Goal: Task Accomplishment & Management: Use online tool/utility

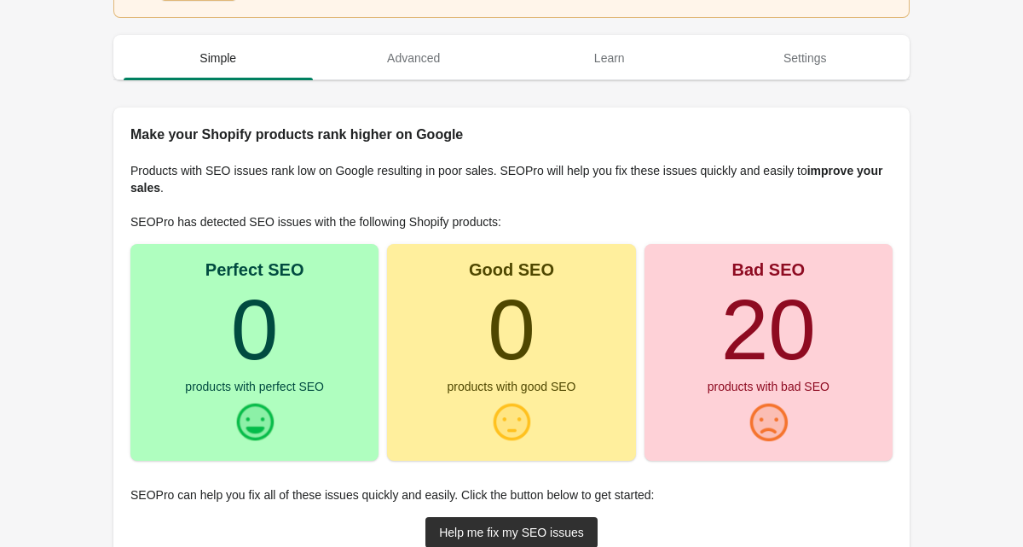
scroll to position [170, 0]
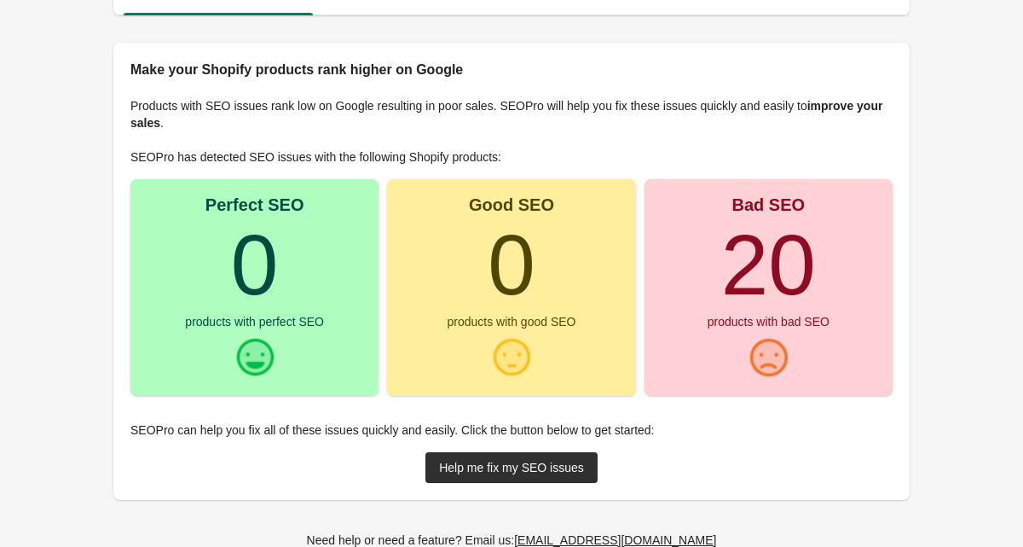
click at [760, 275] on turbo-frame "20" at bounding box center [768, 264] width 95 height 95
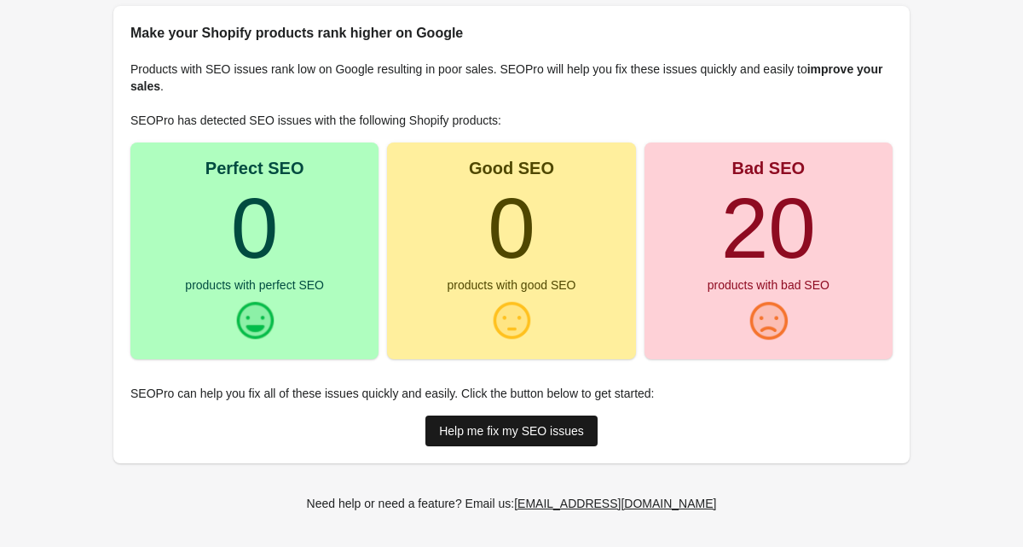
click at [511, 434] on div "Help me fix my SEO issues" at bounding box center [511, 431] width 145 height 14
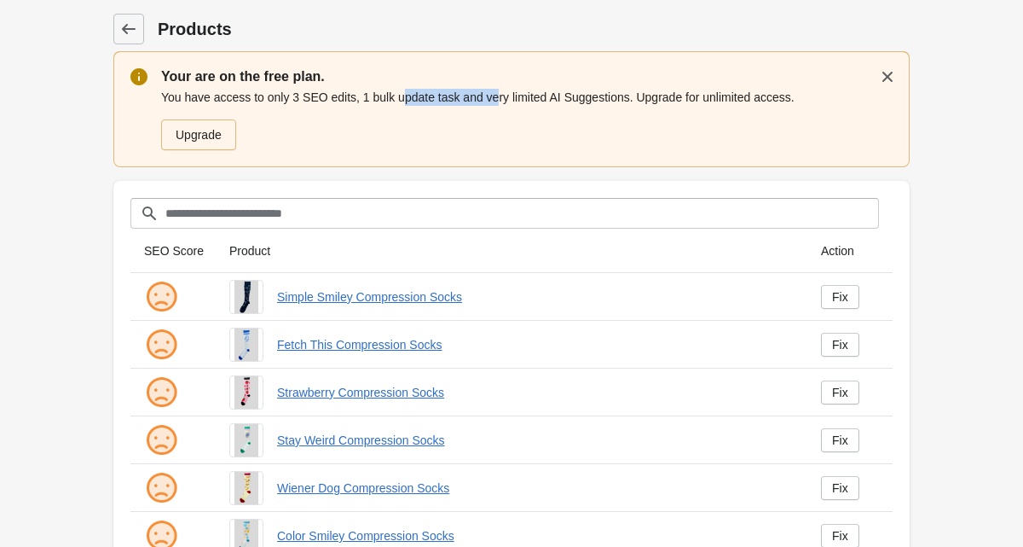
drag, startPoint x: 291, startPoint y: 98, endPoint x: 381, endPoint y: 98, distance: 90.4
click at [381, 98] on div "You have access to only 3 SEO edits, 1 bulk update task and very limited AI Sug…" at bounding box center [527, 119] width 732 height 65
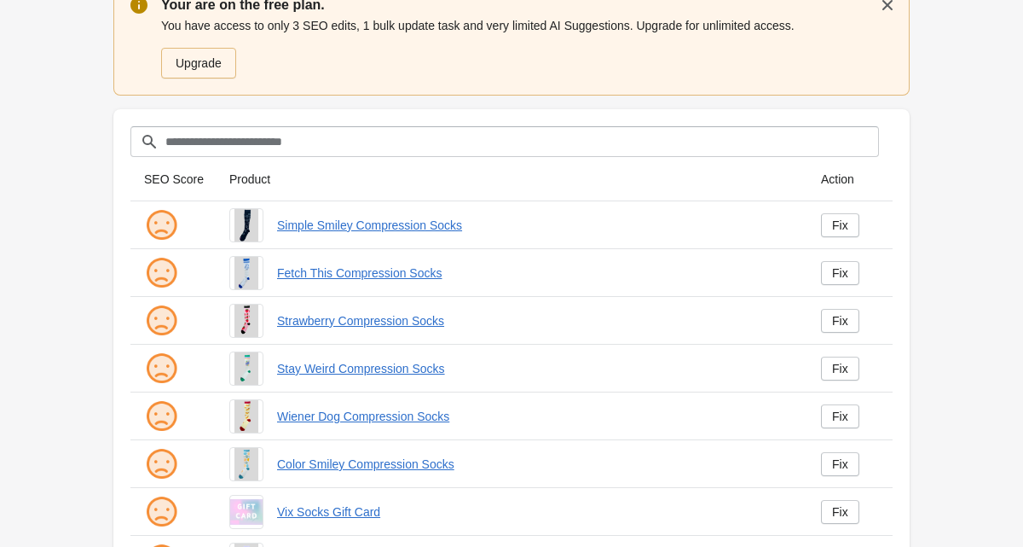
scroll to position [116, 0]
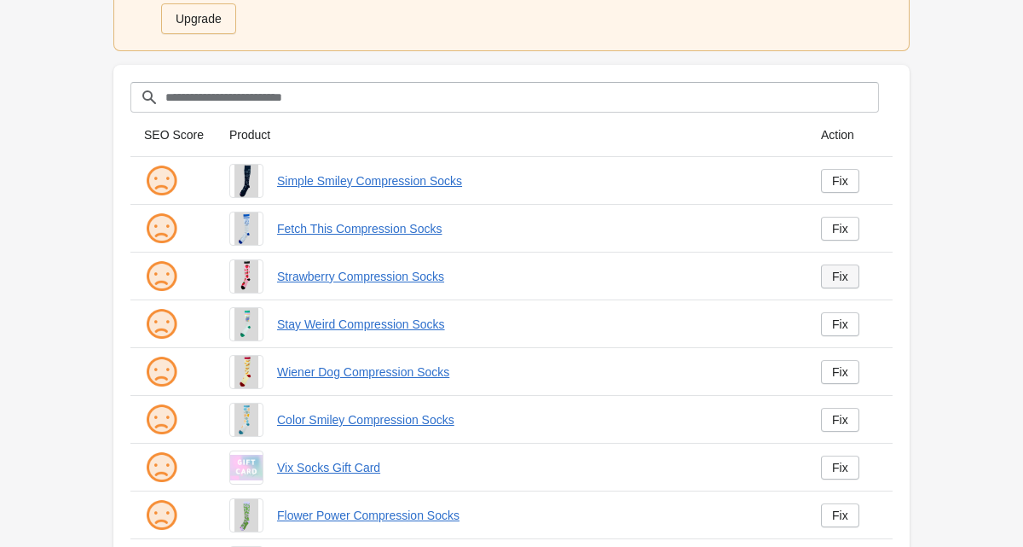
click at [856, 275] on link "Fix" at bounding box center [840, 276] width 38 height 24
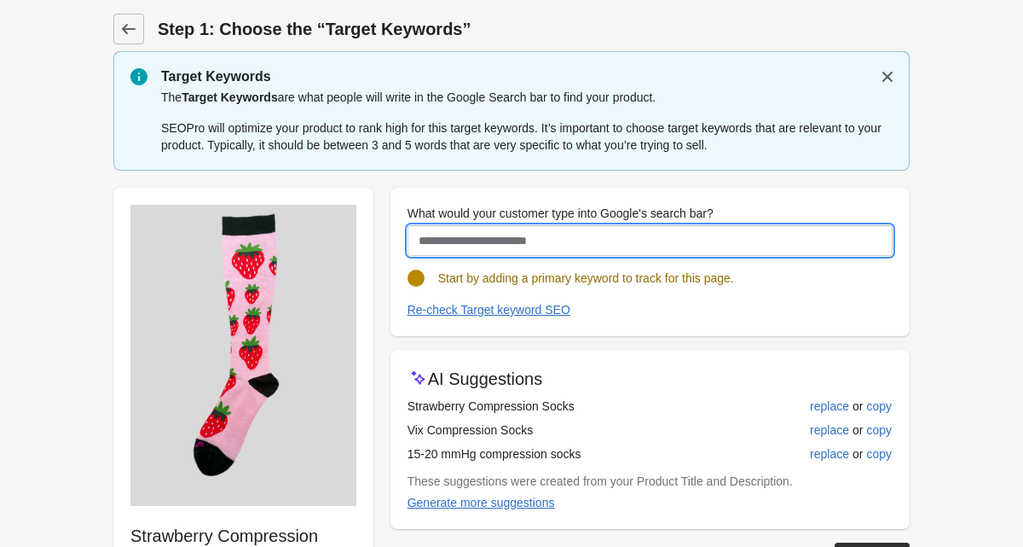
click at [524, 245] on input "What would your customer type into Google's search bar?" at bounding box center [650, 240] width 485 height 31
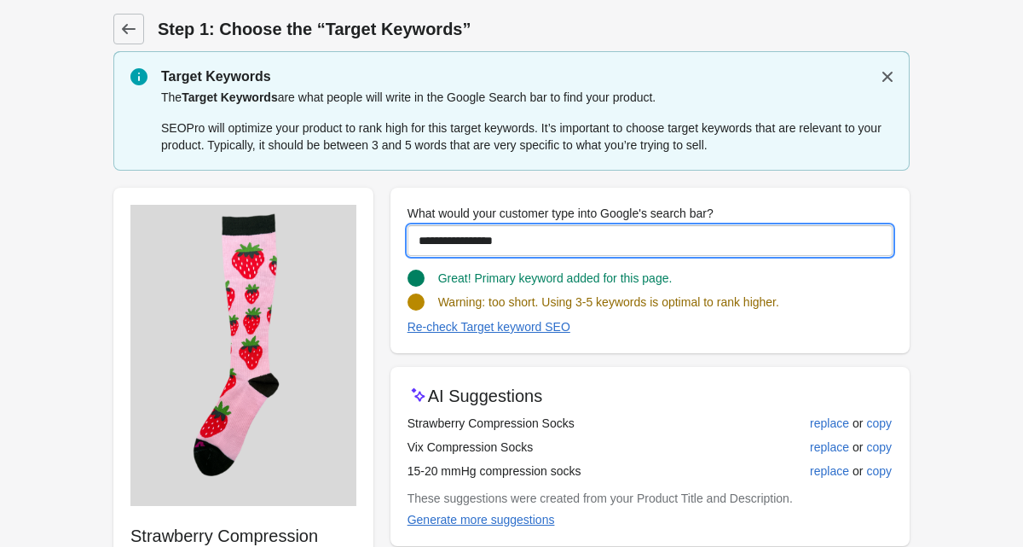
paste input "****"
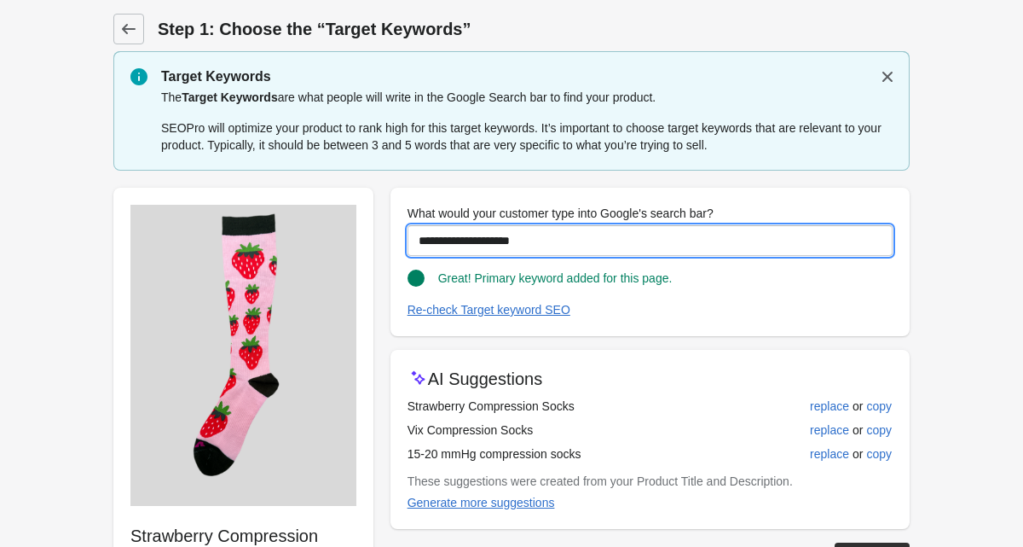
type input "**********"
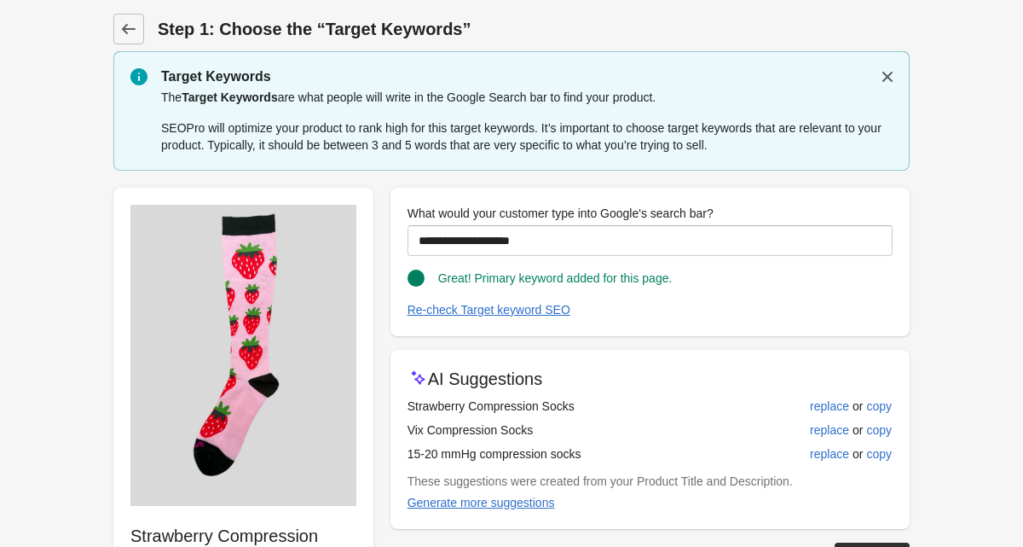
click at [969, 269] on form "Step 1: Choose the “Target Keywords” Target Keywords The Target Keywords are wh…" at bounding box center [511, 369] width 1023 height 738
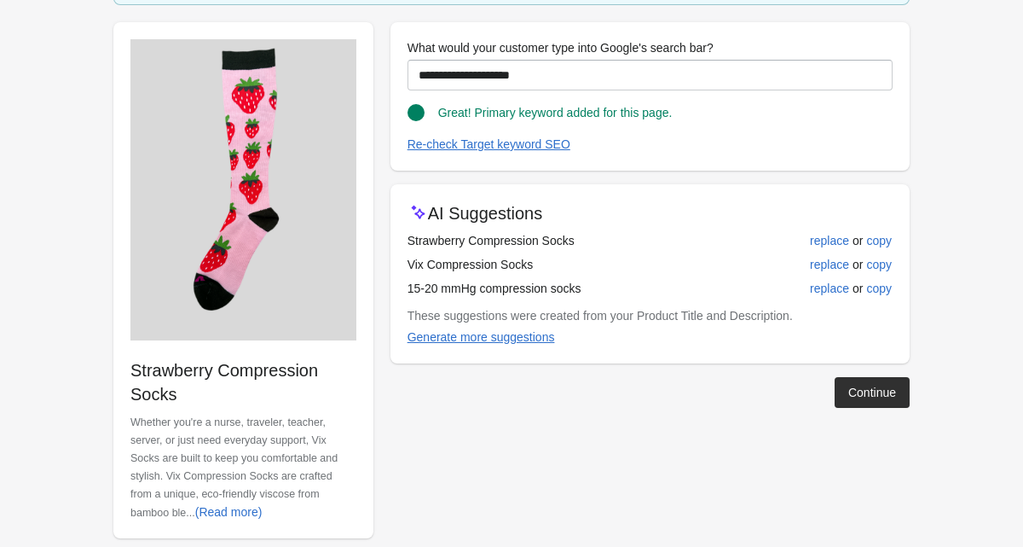
scroll to position [188, 0]
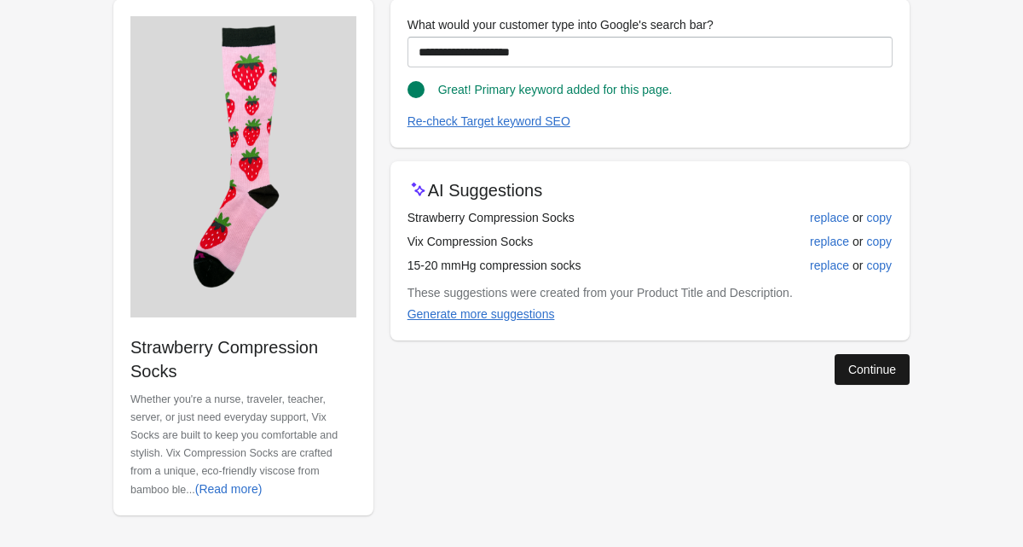
click at [848, 373] on div "Continue" at bounding box center [872, 369] width 48 height 14
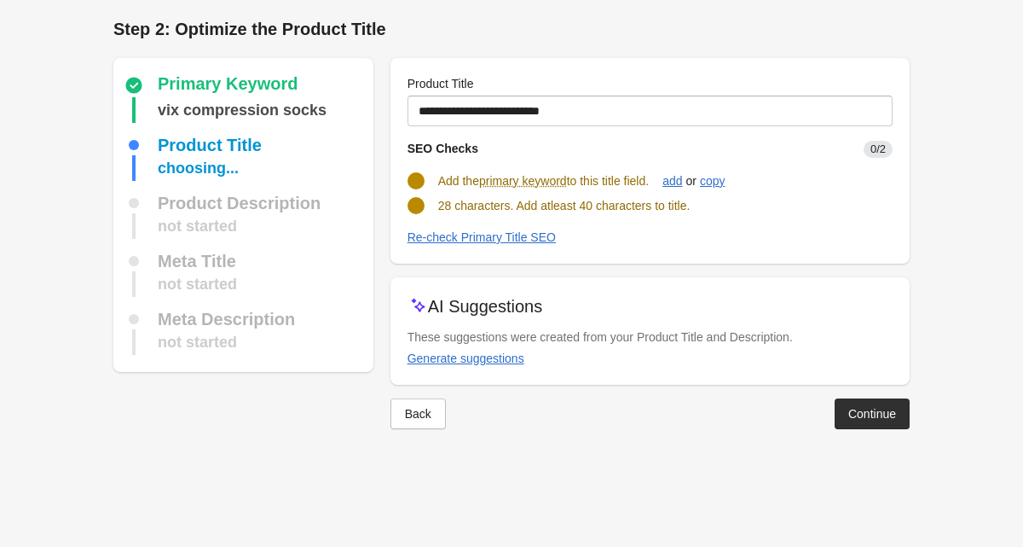
scroll to position [0, 0]
click at [874, 411] on div "Continue" at bounding box center [872, 414] width 48 height 14
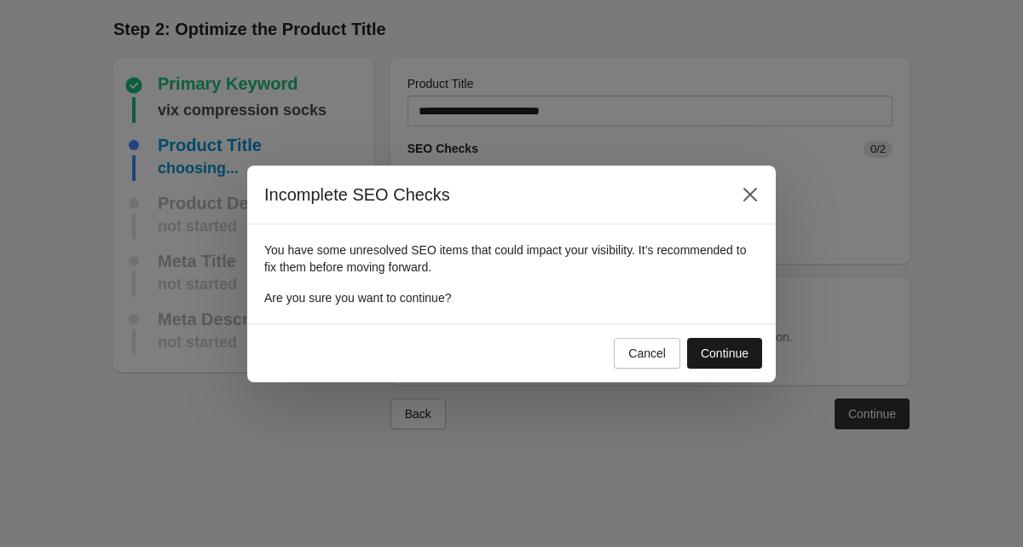
click at [724, 354] on div "Continue" at bounding box center [725, 353] width 48 height 14
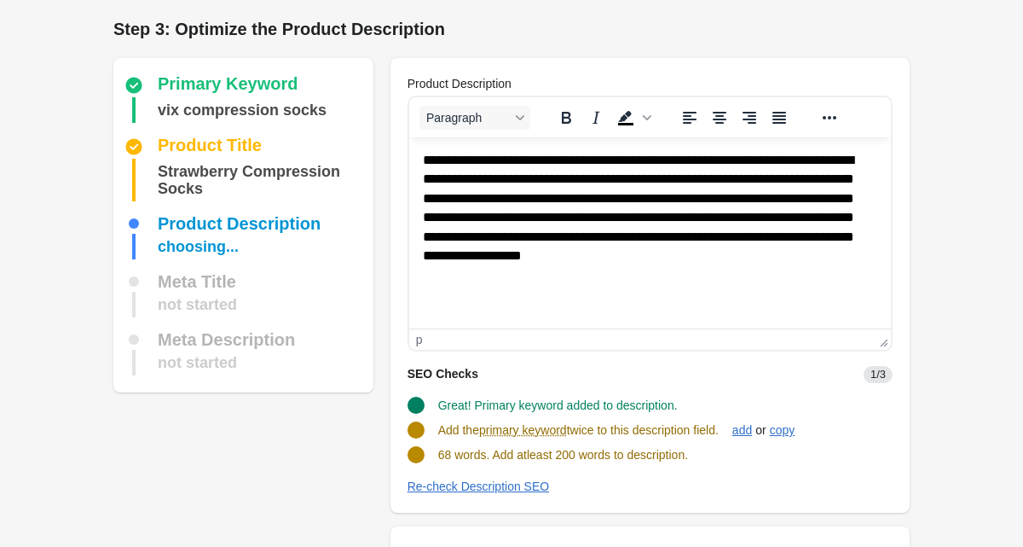
scroll to position [23, 0]
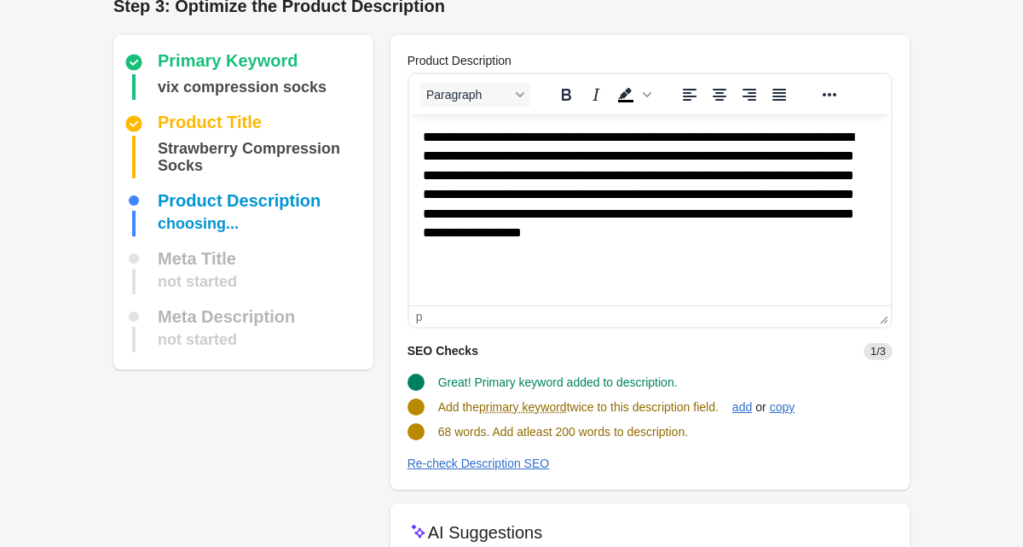
click at [588, 260] on p "**********" at bounding box center [649, 195] width 455 height 134
click at [498, 158] on p "**********" at bounding box center [649, 195] width 455 height 134
click at [922, 252] on div "Step 3: Optimize the Product Description Primary Keyword vix compression socks …" at bounding box center [511, 333] width 851 height 712
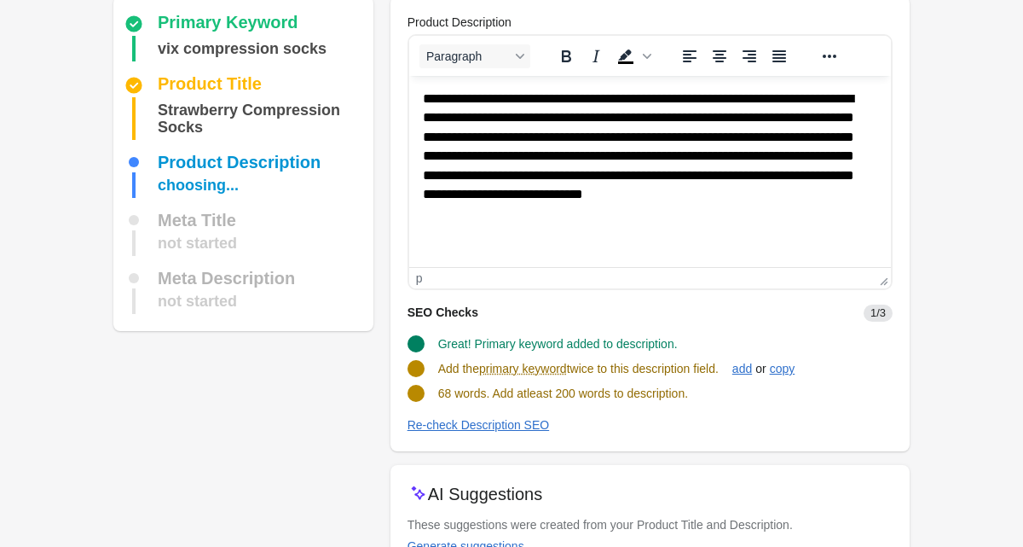
scroll to position [89, 0]
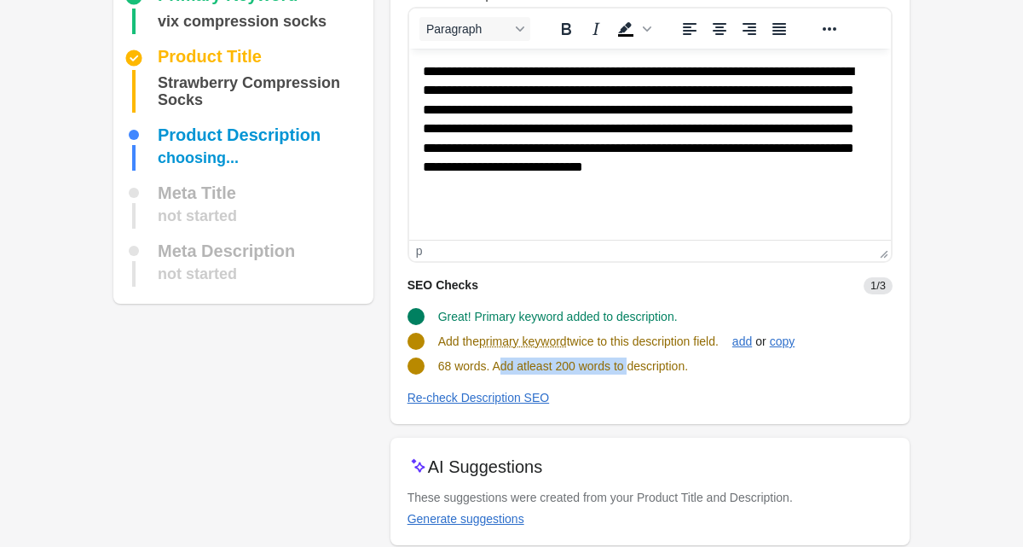
drag, startPoint x: 501, startPoint y: 365, endPoint x: 639, endPoint y: 371, distance: 137.4
click at [639, 371] on span "68 words. Add atleast 200 words to description." at bounding box center [563, 366] width 250 height 14
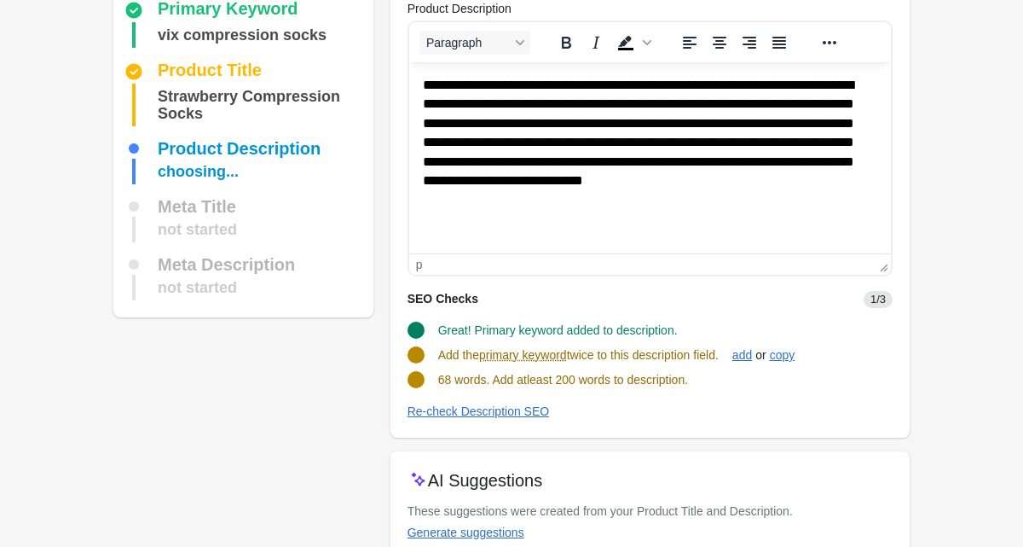
scroll to position [165, 0]
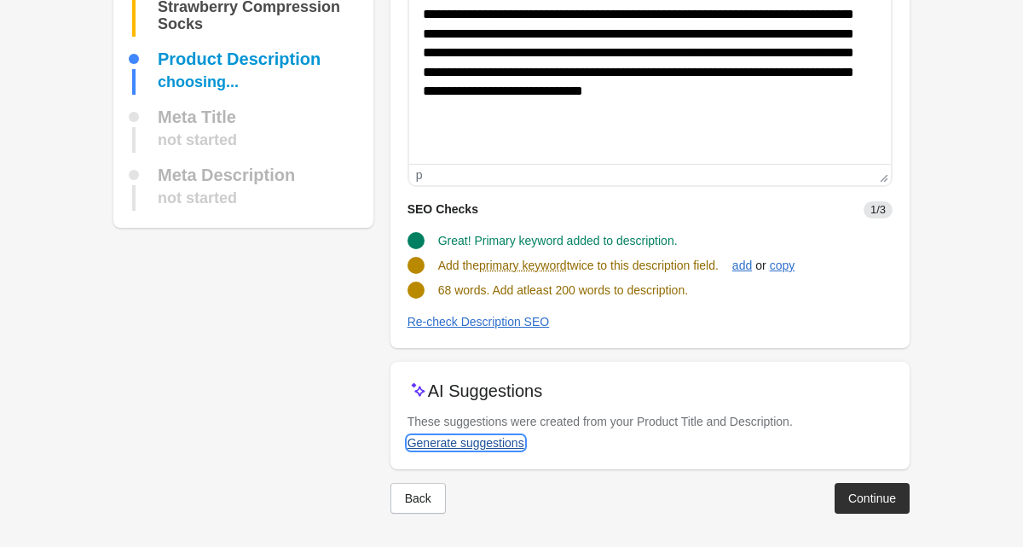
click at [501, 442] on div "Generate suggestions" at bounding box center [466, 443] width 117 height 14
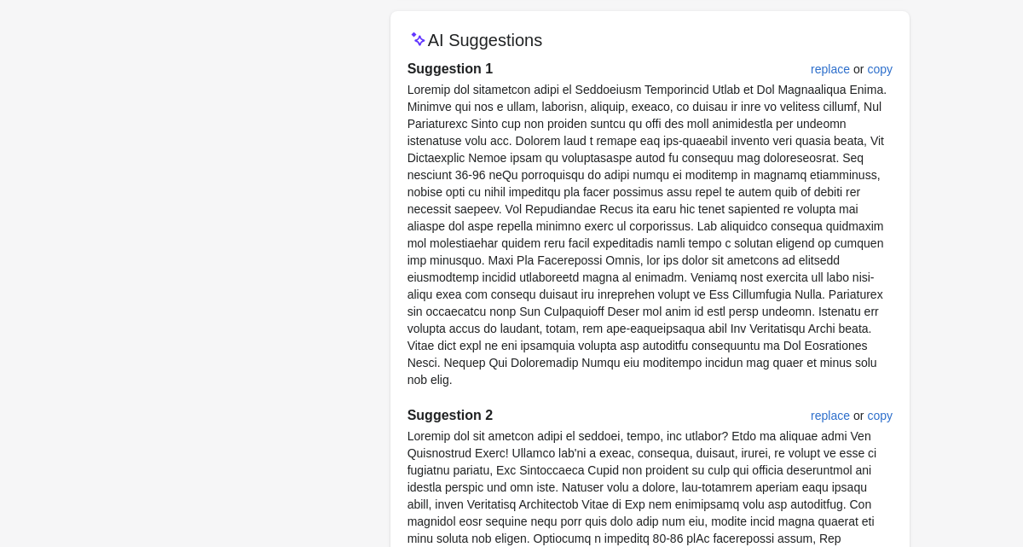
scroll to position [512, 0]
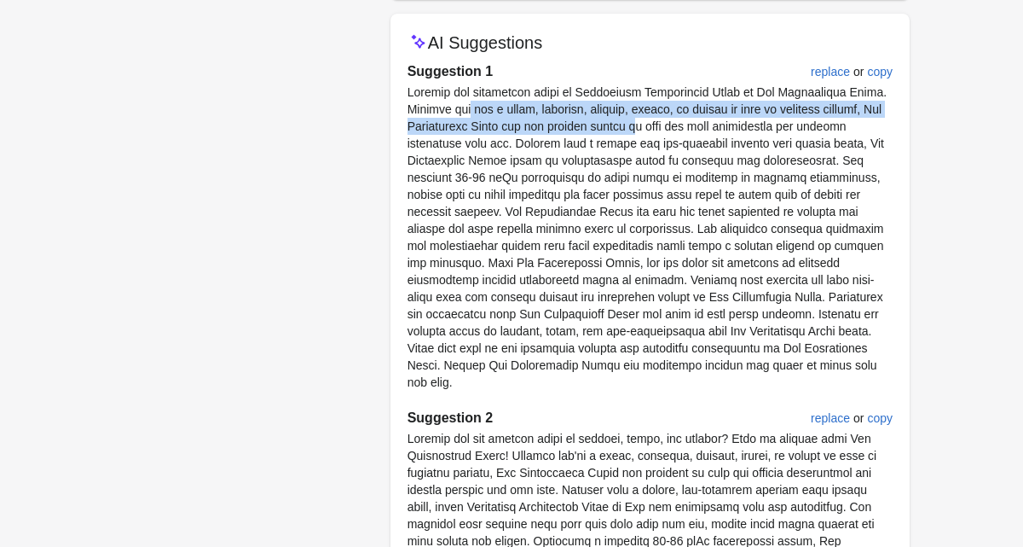
drag, startPoint x: 451, startPoint y: 107, endPoint x: 659, endPoint y: 124, distance: 208.7
click at [659, 124] on p at bounding box center [650, 237] width 485 height 307
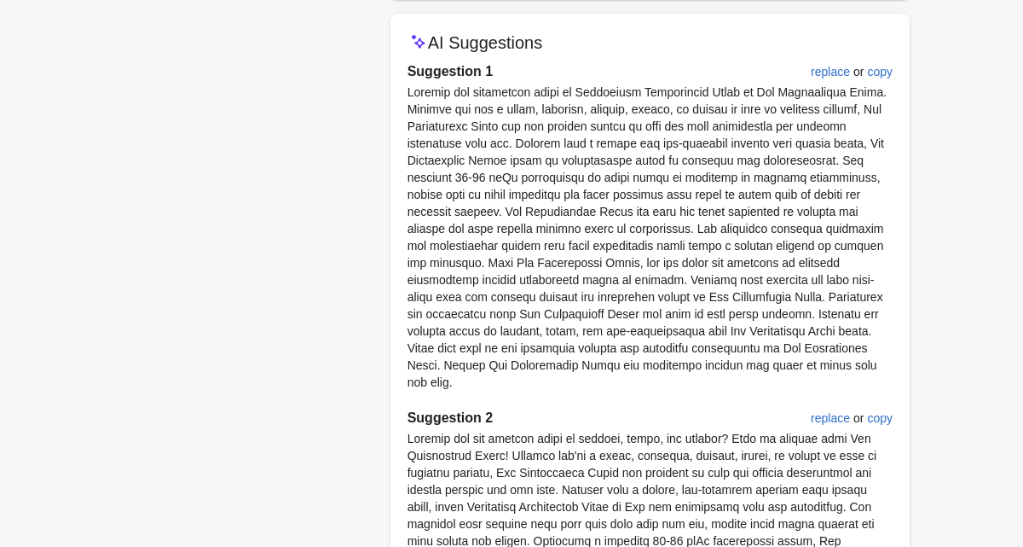
drag, startPoint x: 570, startPoint y: 128, endPoint x: 585, endPoint y: 386, distance: 258.8
click at [585, 385] on p at bounding box center [650, 237] width 485 height 307
click at [585, 386] on p at bounding box center [650, 237] width 485 height 307
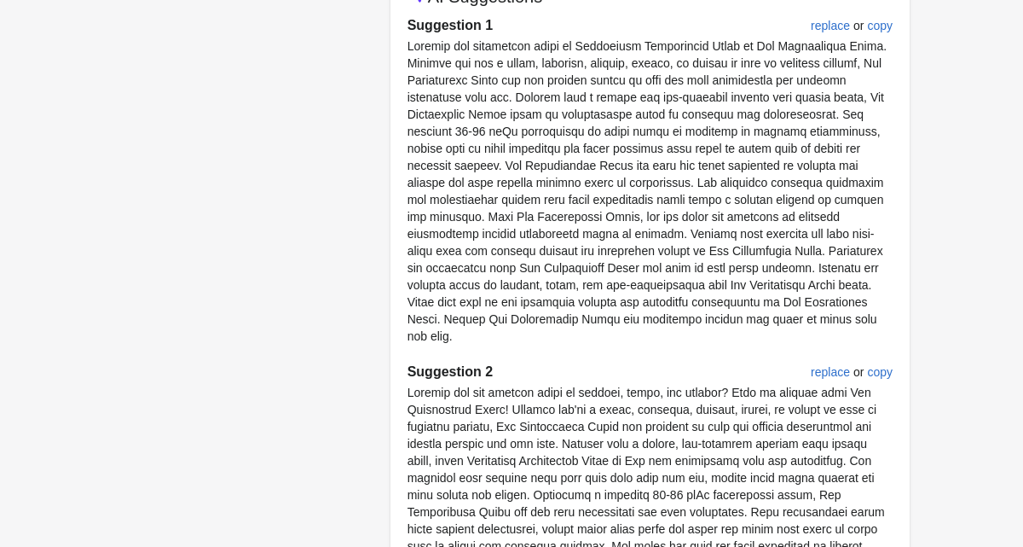
scroll to position [0, 0]
